Goal: Information Seeking & Learning: Learn about a topic

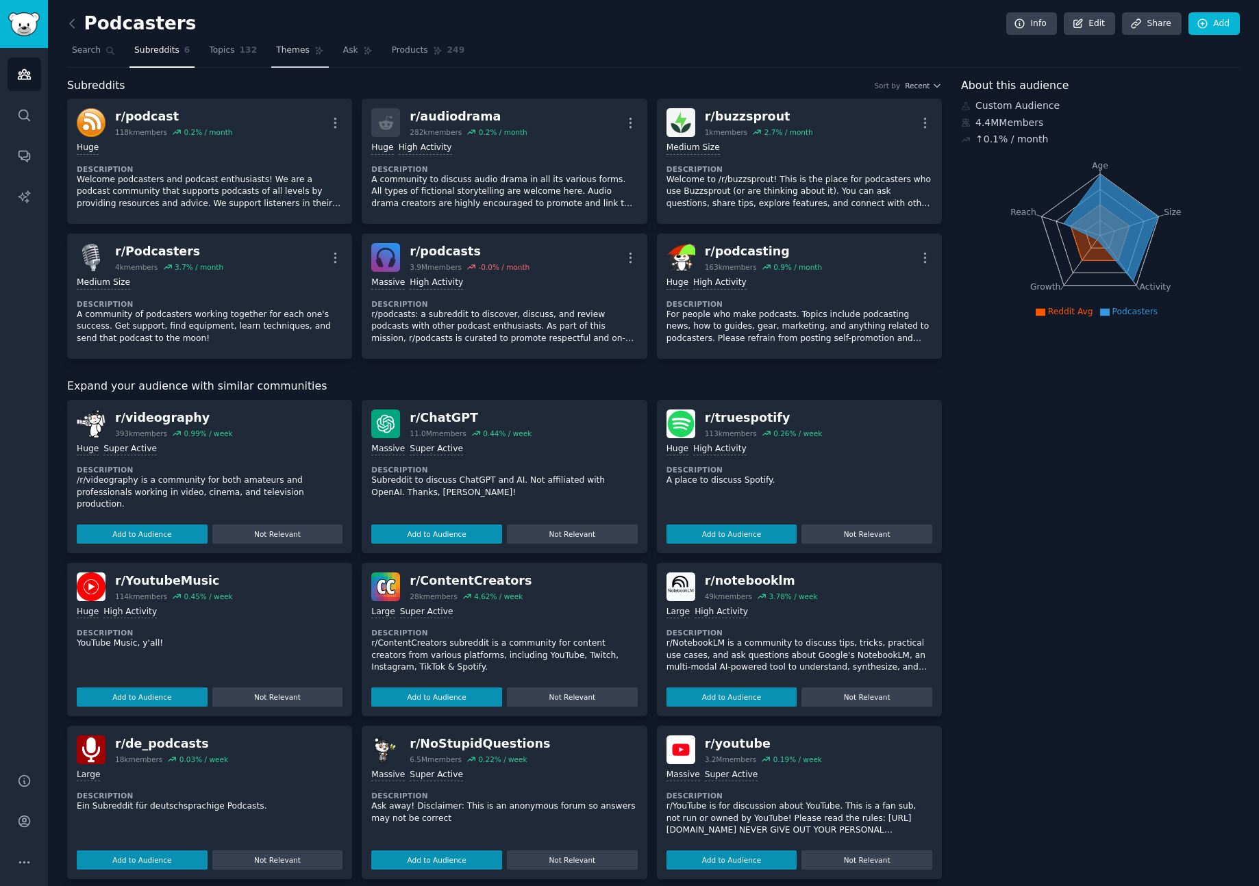
click at [294, 51] on span "Themes" at bounding box center [293, 51] width 34 height 12
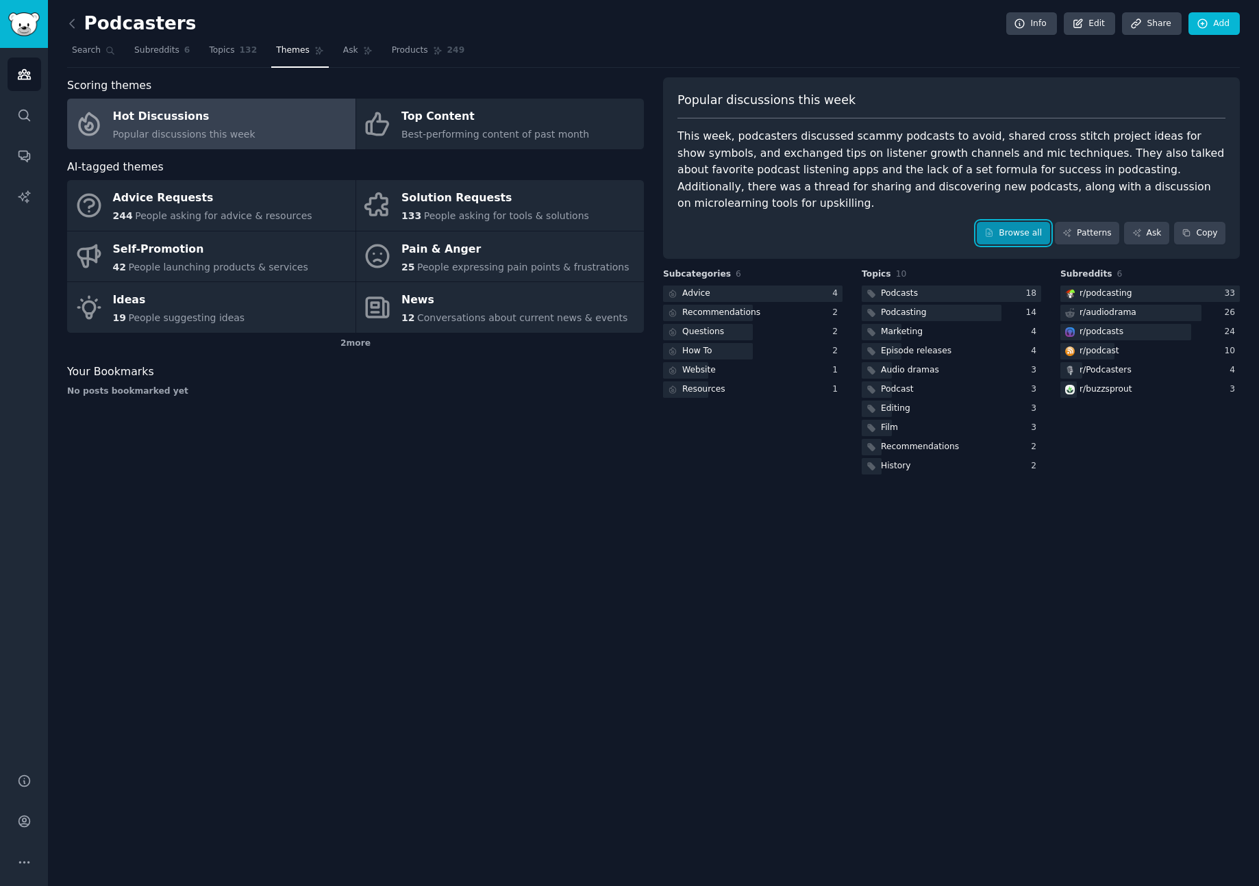
click at [1022, 222] on link "Browse all" at bounding box center [1013, 233] width 73 height 23
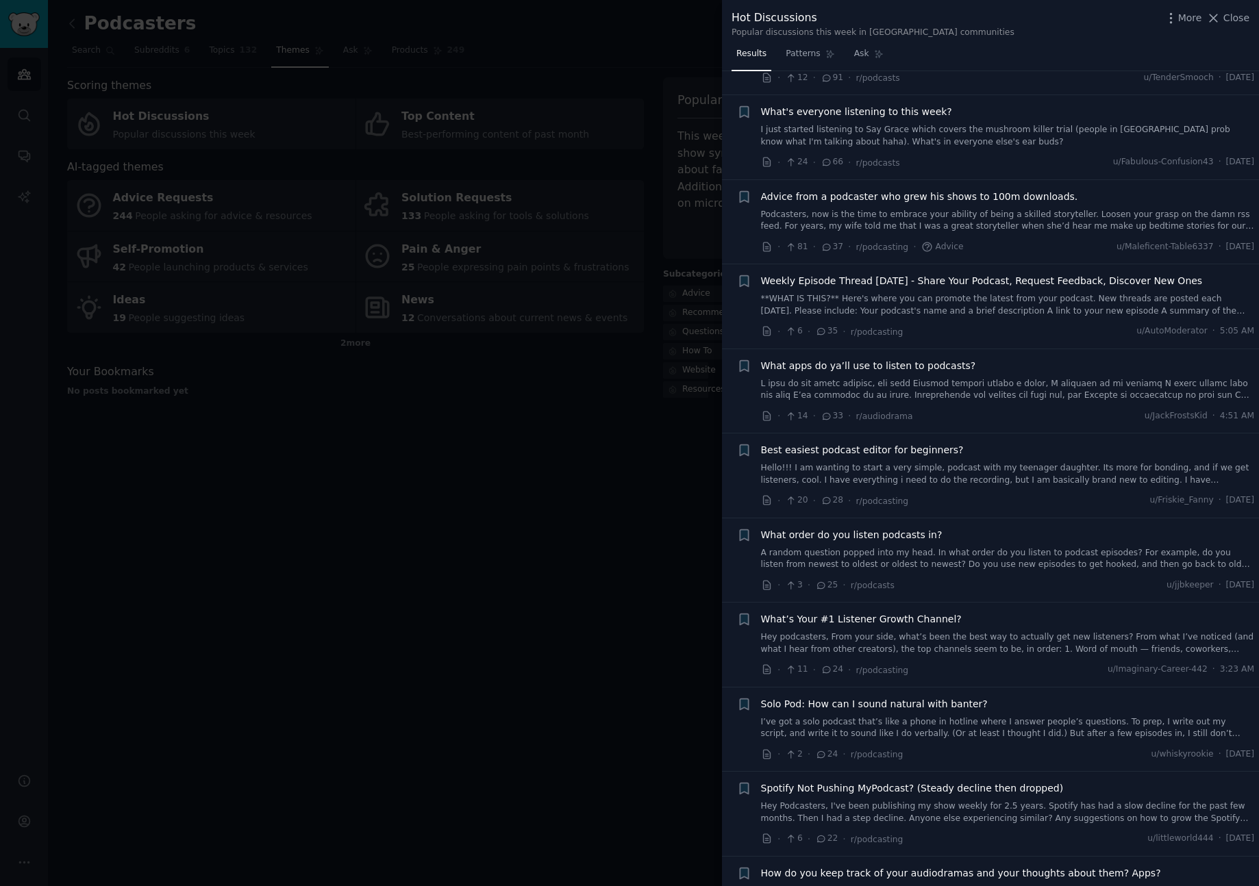
scroll to position [171, 0]
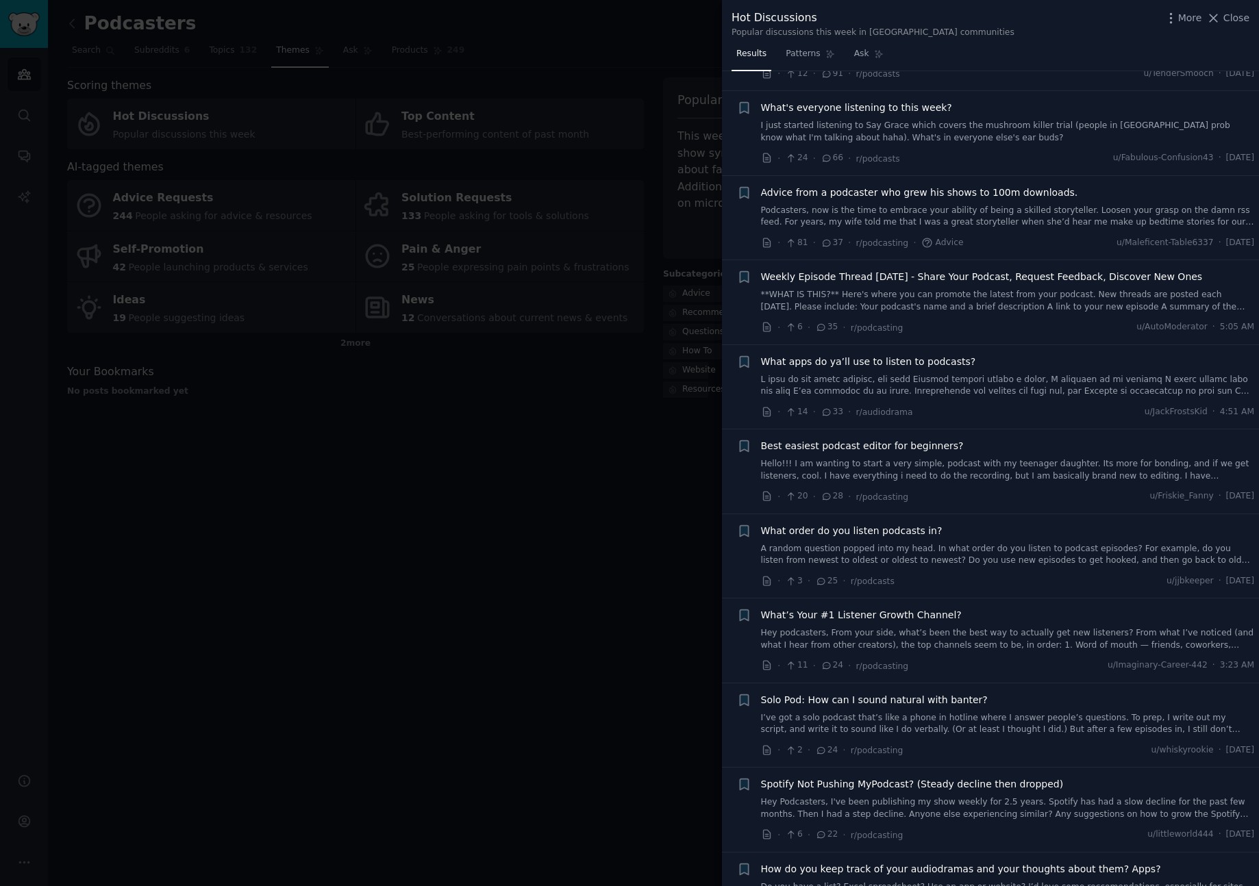
click at [1037, 194] on span "Advice from a podcaster who grew his shows to 100m downloads." at bounding box center [919, 193] width 317 height 14
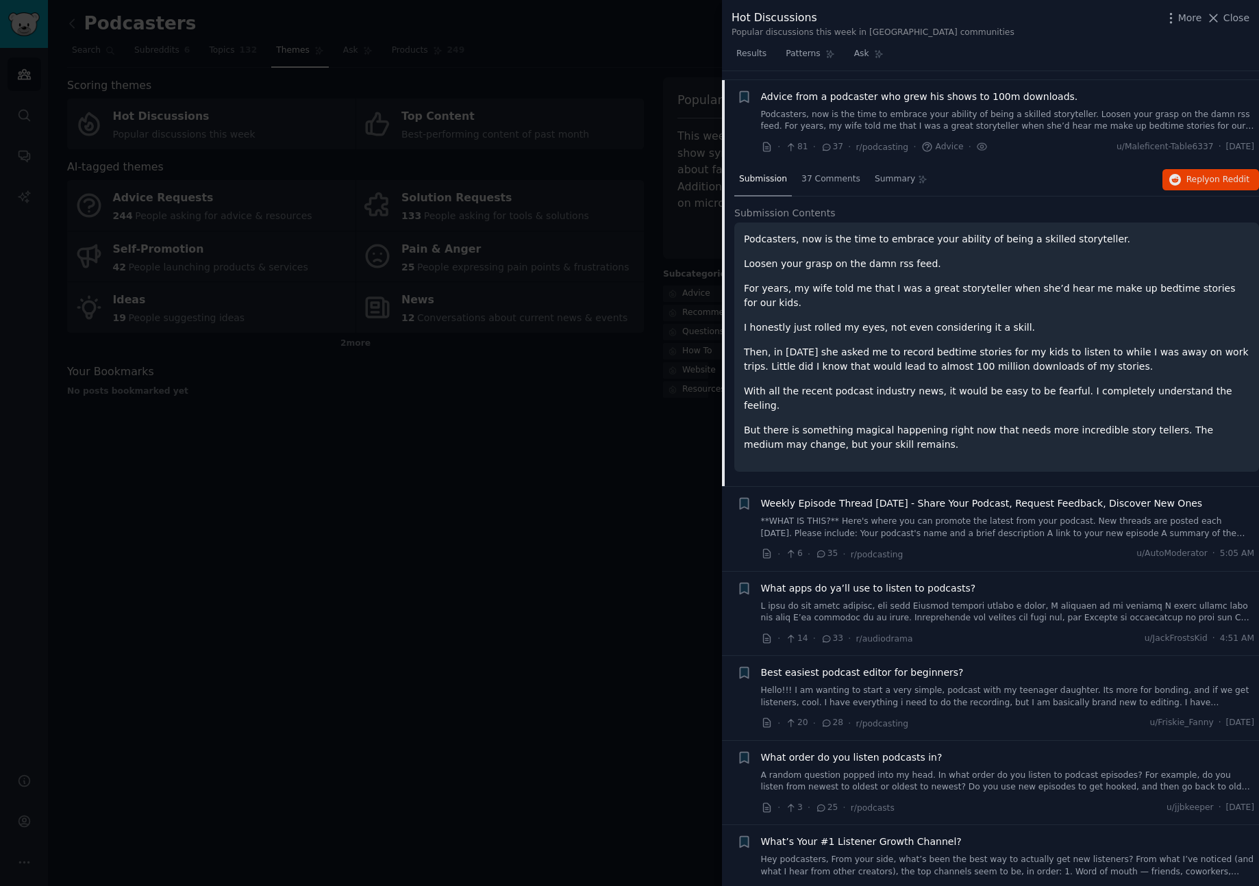
scroll to position [275, 0]
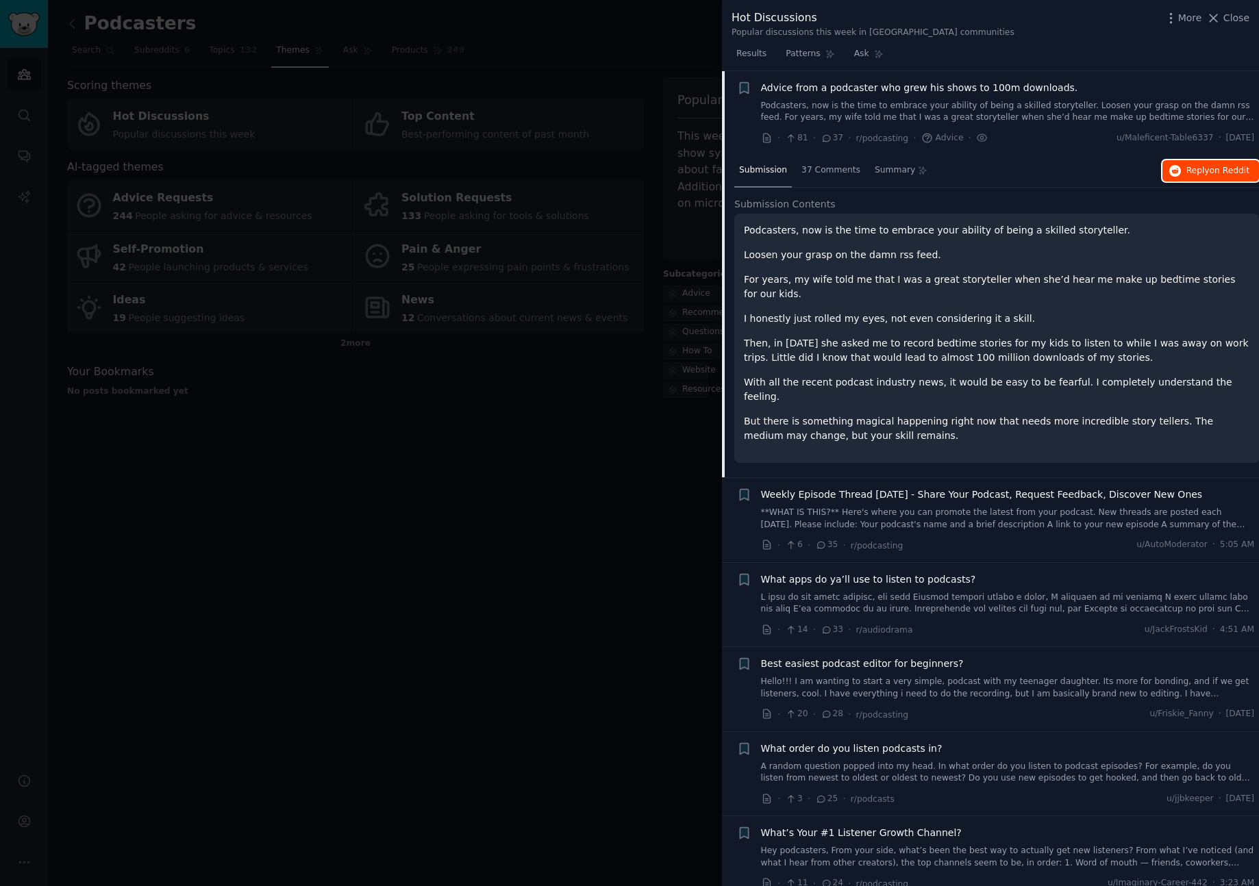
click at [1198, 175] on span "Reply on Reddit" at bounding box center [1218, 171] width 63 height 12
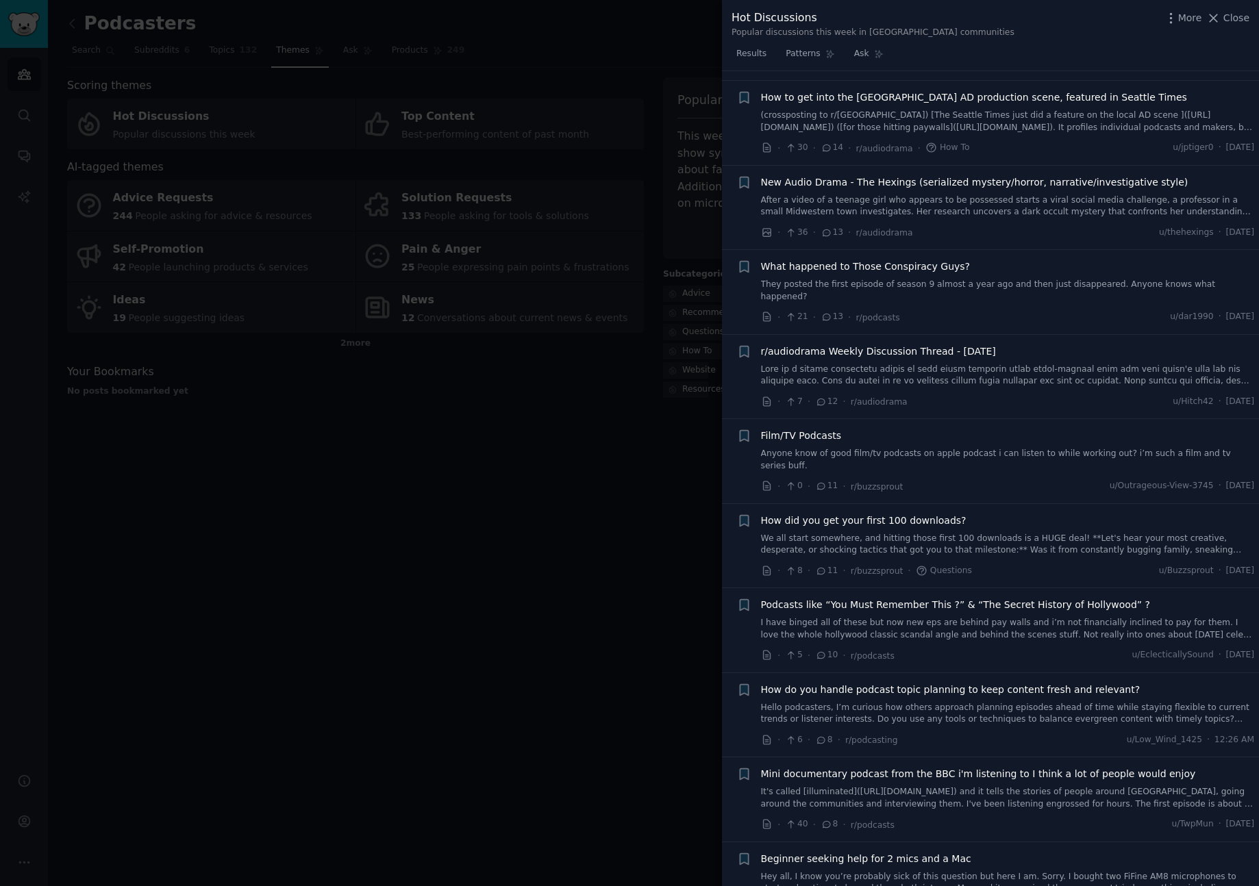
scroll to position [1693, 0]
